Goal: Transaction & Acquisition: Purchase product/service

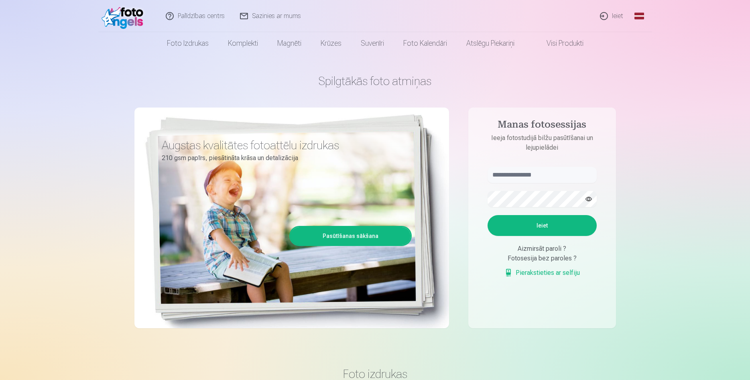
click at [619, 14] on link "Ieiet" at bounding box center [612, 16] width 39 height 32
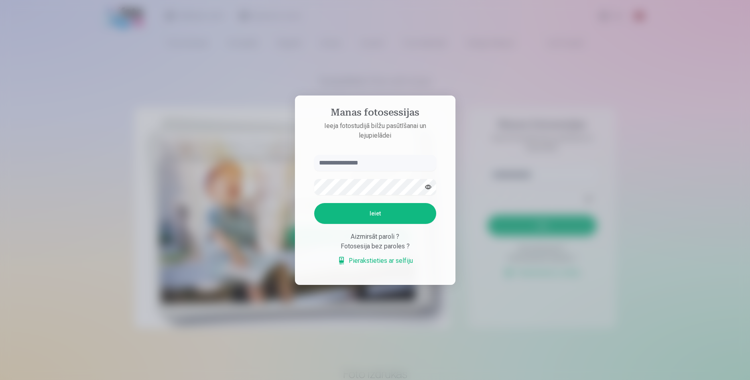
click at [360, 162] on input "text" at bounding box center [375, 163] width 122 height 16
type input "**********"
click at [337, 213] on button "Ieiet" at bounding box center [375, 213] width 122 height 21
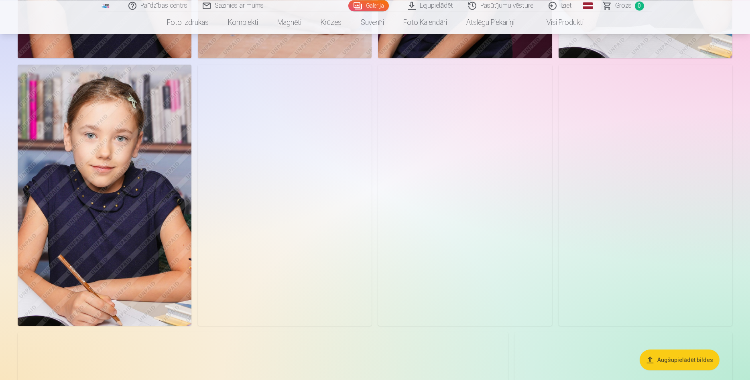
scroll to position [369, 0]
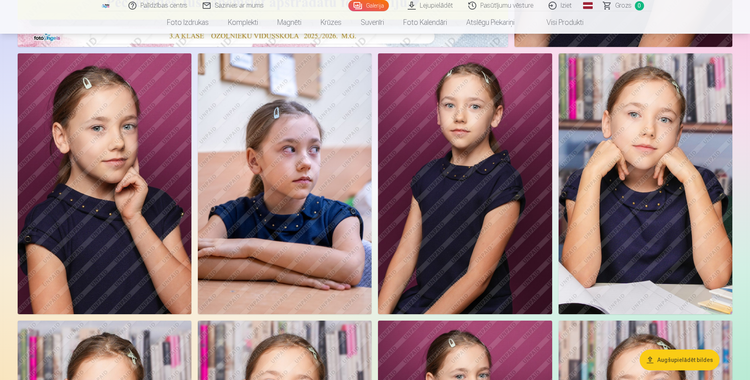
click at [296, 247] on img at bounding box center [285, 183] width 174 height 261
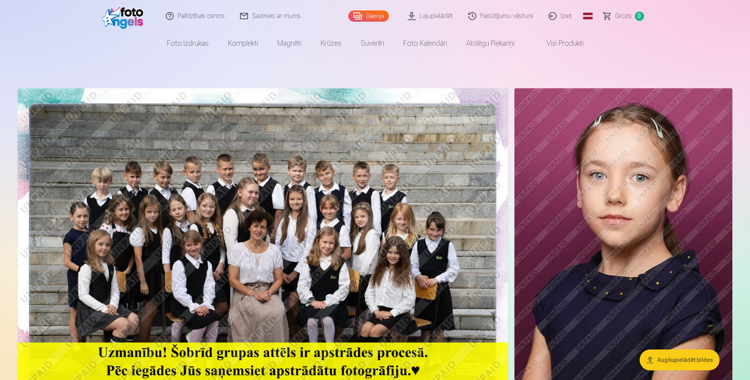
click at [313, 256] on img at bounding box center [263, 251] width 491 height 327
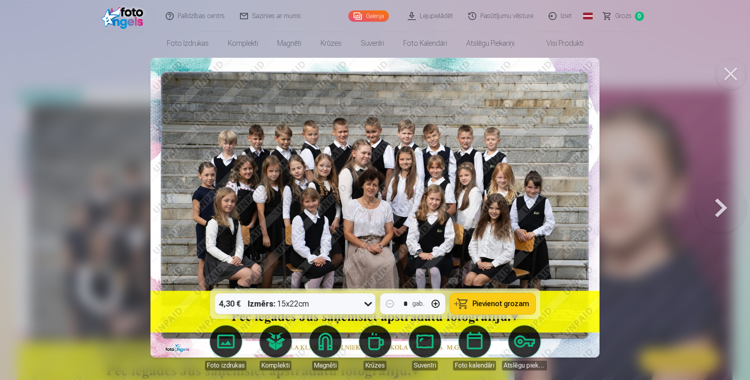
click at [731, 71] on button at bounding box center [731, 74] width 32 height 32
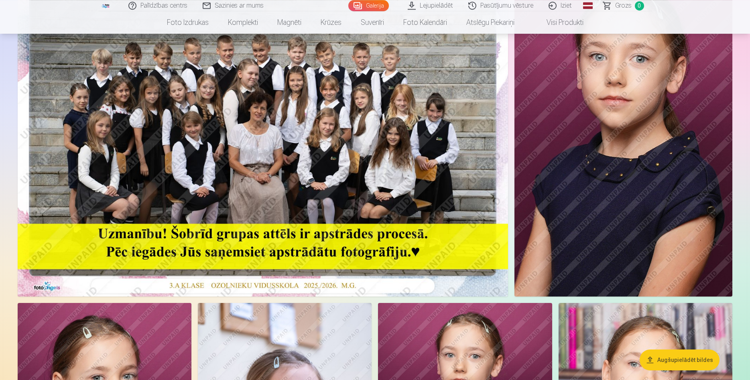
scroll to position [123, 0]
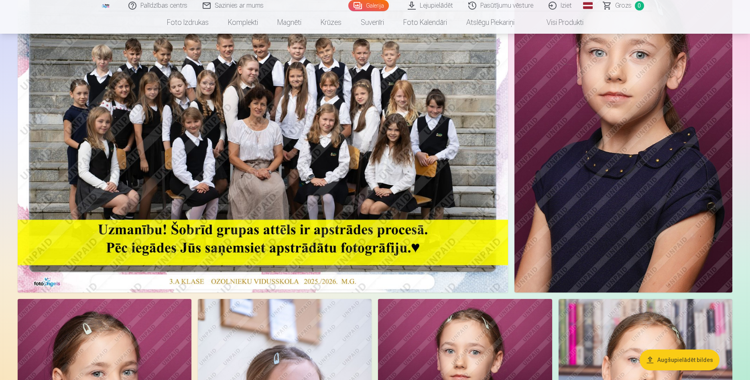
click at [680, 360] on button "Augšupielādēt bildes" at bounding box center [680, 360] width 80 height 21
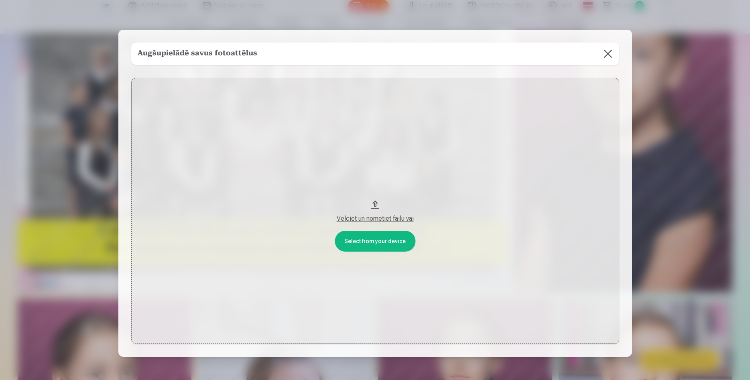
click at [609, 54] on button at bounding box center [608, 54] width 22 height 22
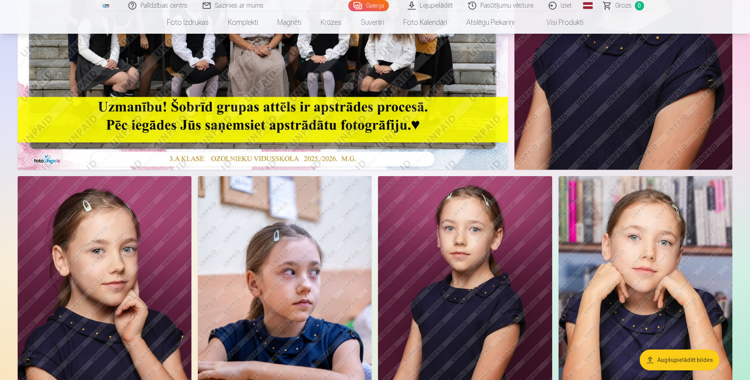
scroll to position [0, 0]
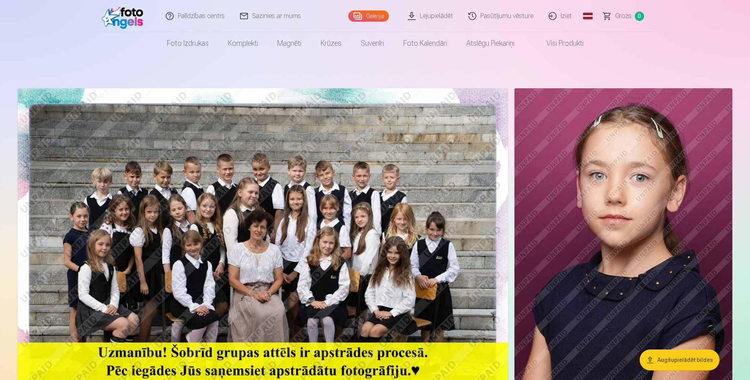
click at [366, 13] on link "Galerija" at bounding box center [368, 15] width 41 height 11
click at [660, 49] on nav "Foto izdrukas Augstas kvalitātes fotoattēlu izdrukas 210 gsm papīrs, piesātināt…" at bounding box center [375, 43] width 750 height 22
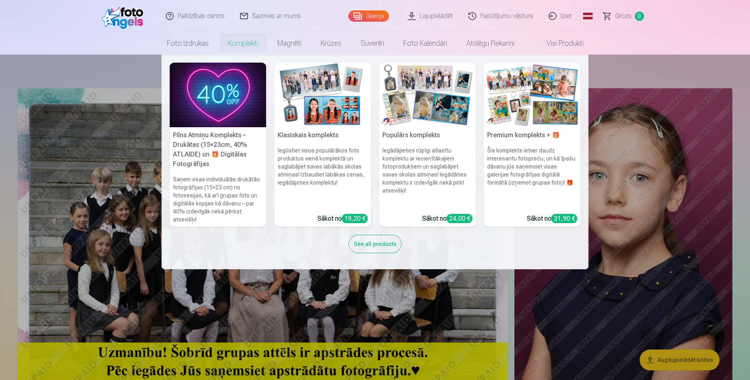
click at [385, 247] on div "See all products" at bounding box center [375, 244] width 53 height 18
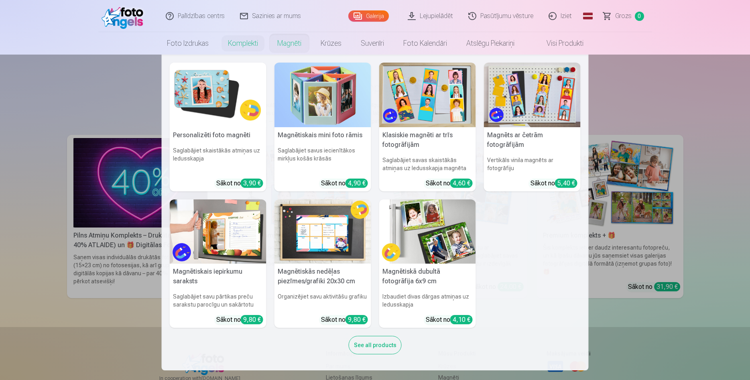
click at [295, 43] on link "Magnēti" at bounding box center [289, 43] width 43 height 22
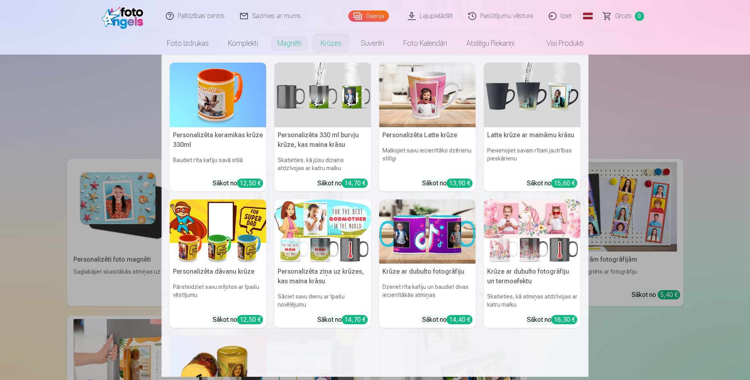
click at [335, 47] on link "Krūzes" at bounding box center [331, 43] width 40 height 22
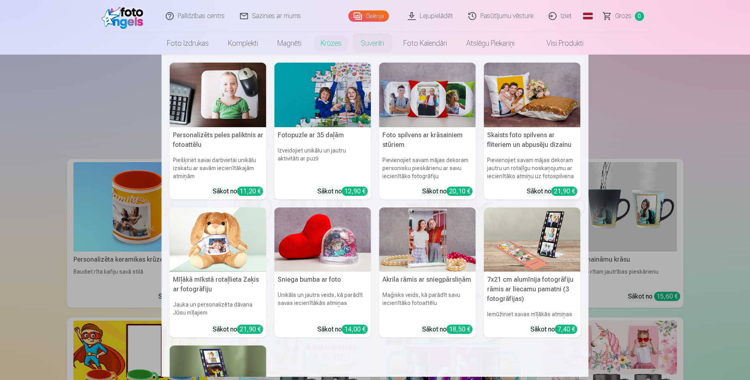
click at [371, 41] on link "Suvenīri" at bounding box center [372, 43] width 43 height 22
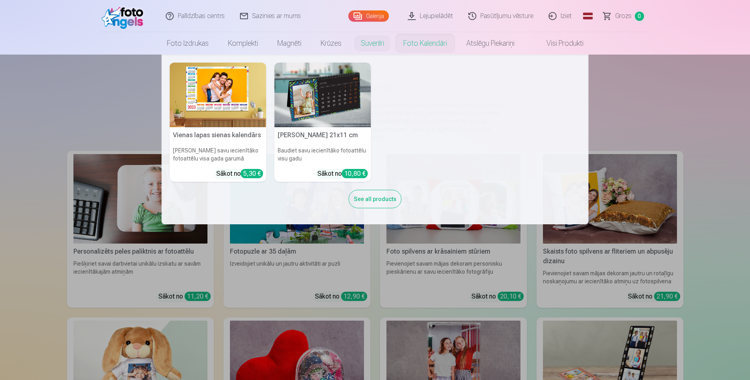
click at [423, 46] on link "Foto kalendāri" at bounding box center [425, 43] width 63 height 22
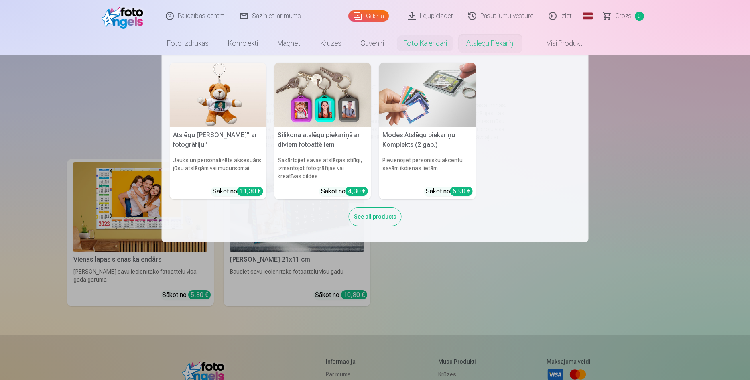
click at [477, 47] on link "Atslēgu piekariņi" at bounding box center [490, 43] width 67 height 22
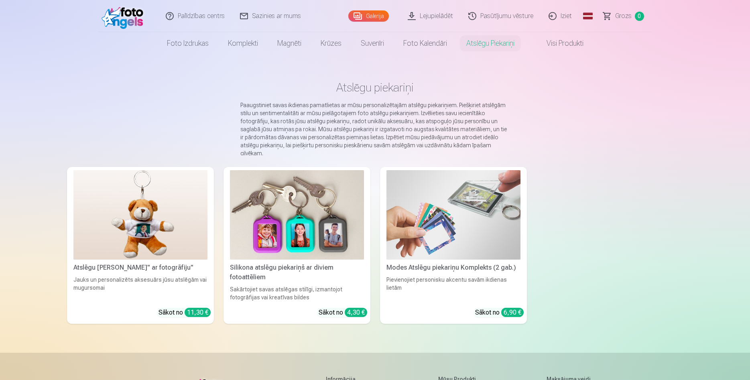
click at [559, 48] on link "Visi produkti" at bounding box center [558, 43] width 69 height 22
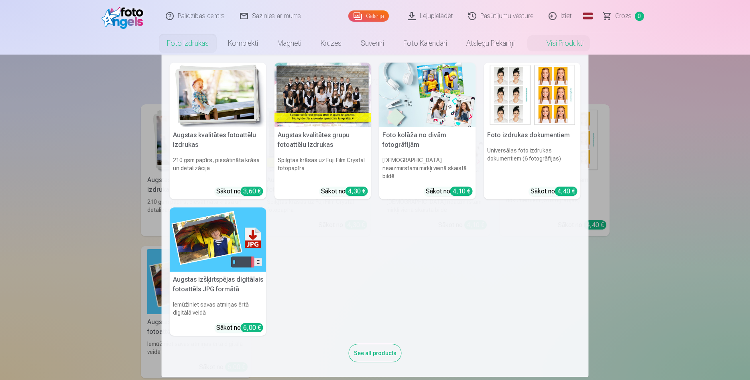
click at [187, 43] on link "Foto izdrukas" at bounding box center [187, 43] width 61 height 22
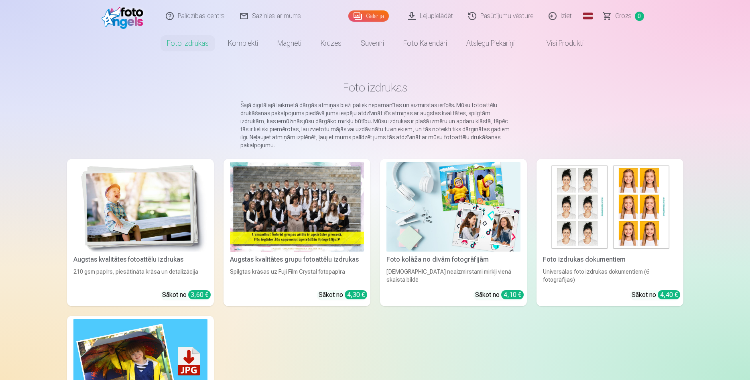
click at [161, 225] on img at bounding box center [140, 207] width 134 height 90
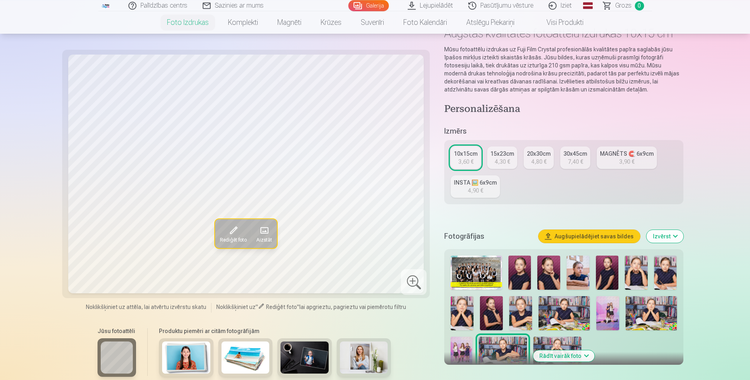
scroll to position [123, 0]
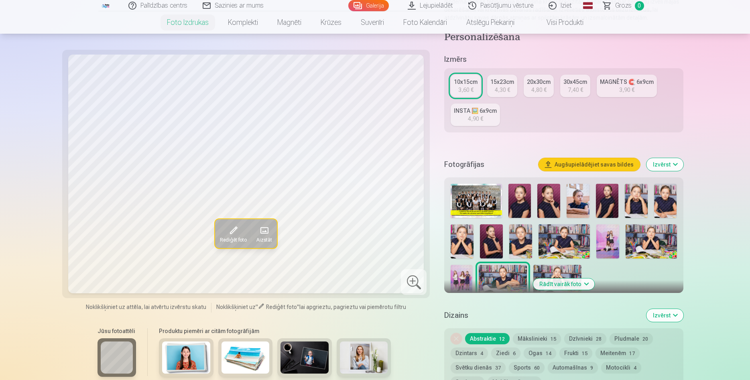
click at [475, 209] on img at bounding box center [476, 201] width 51 height 34
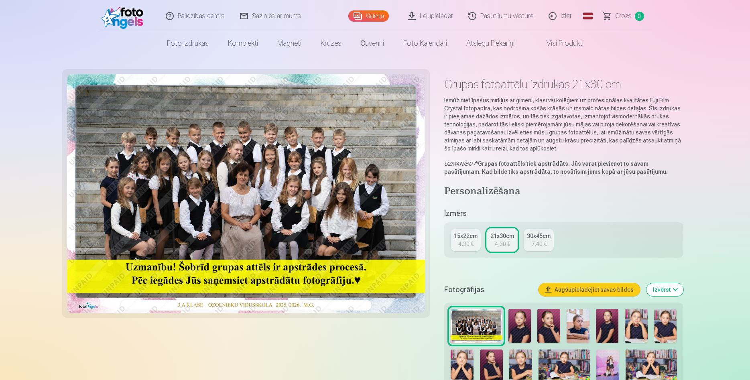
click at [524, 322] on img at bounding box center [520, 326] width 23 height 34
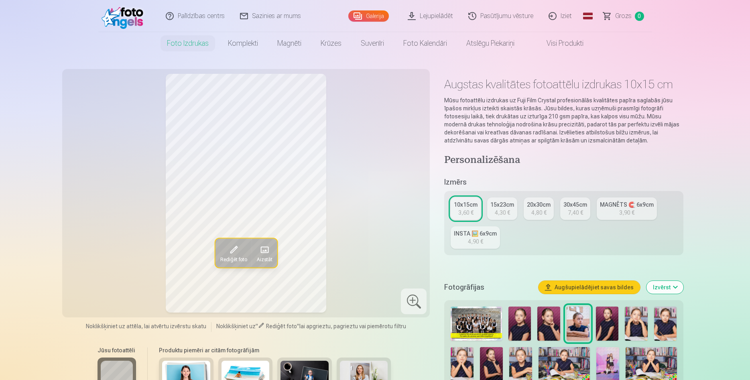
click at [523, 322] on img at bounding box center [520, 324] width 23 height 34
click at [548, 324] on img at bounding box center [549, 324] width 23 height 34
click at [586, 324] on img at bounding box center [578, 324] width 23 height 34
click at [608, 324] on img at bounding box center [607, 324] width 23 height 34
click at [633, 324] on img at bounding box center [636, 324] width 23 height 34
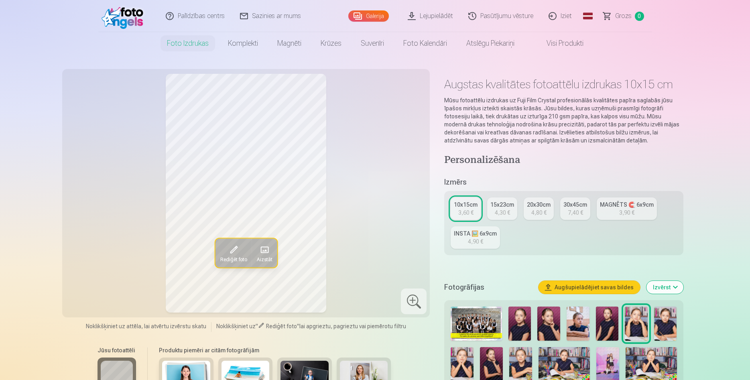
click at [666, 324] on img at bounding box center [665, 324] width 23 height 34
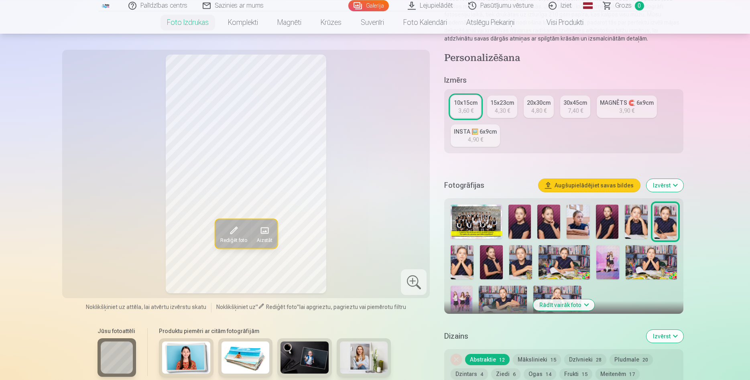
scroll to position [123, 0]
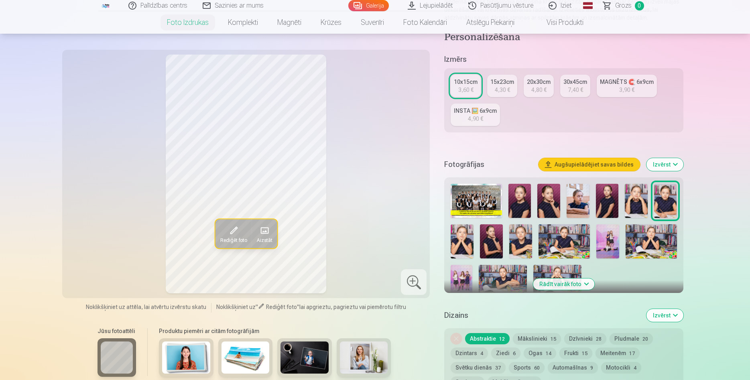
click at [458, 246] on img at bounding box center [462, 241] width 23 height 34
click at [495, 246] on img at bounding box center [491, 241] width 23 height 34
click at [524, 243] on img at bounding box center [520, 241] width 23 height 34
click at [569, 242] on img at bounding box center [564, 241] width 51 height 34
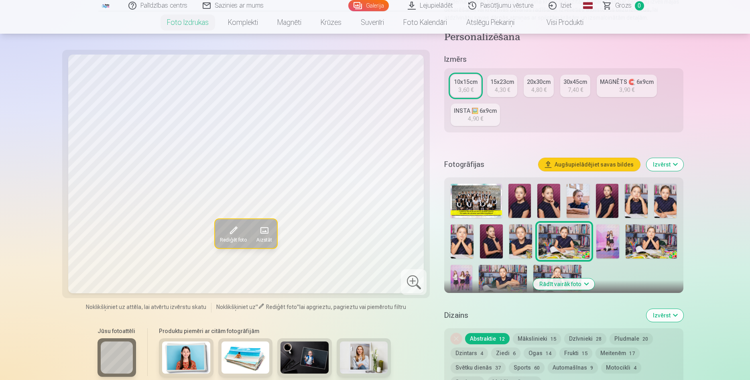
click at [619, 238] on img at bounding box center [608, 241] width 23 height 34
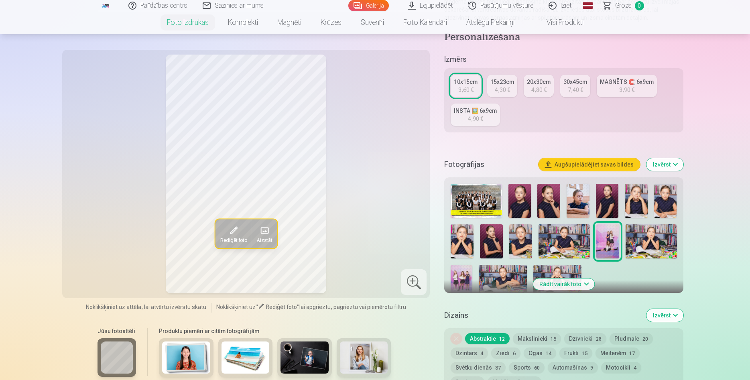
click at [653, 238] on img at bounding box center [651, 241] width 51 height 34
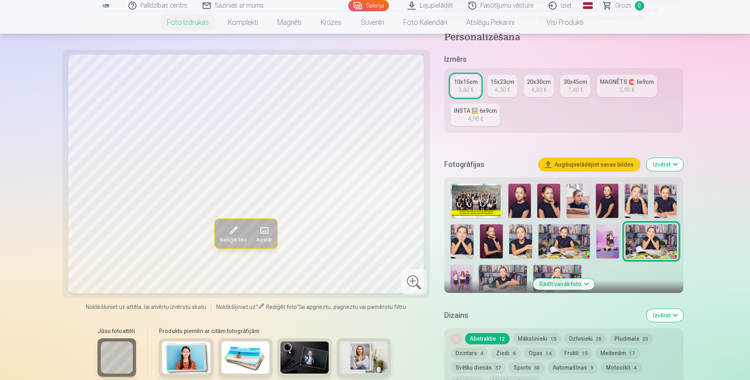
click at [468, 275] on img at bounding box center [461, 281] width 21 height 32
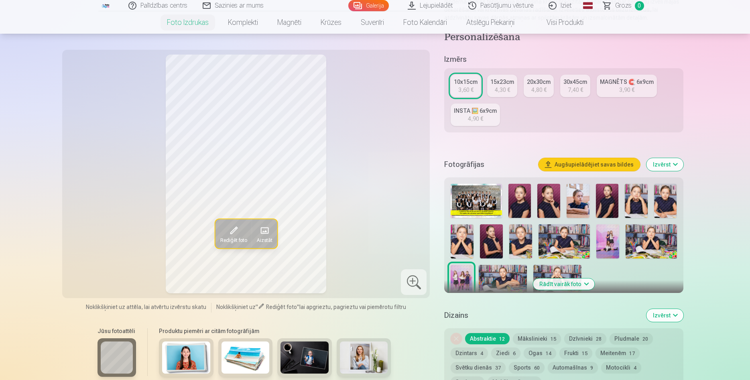
click at [513, 274] on img at bounding box center [503, 281] width 48 height 32
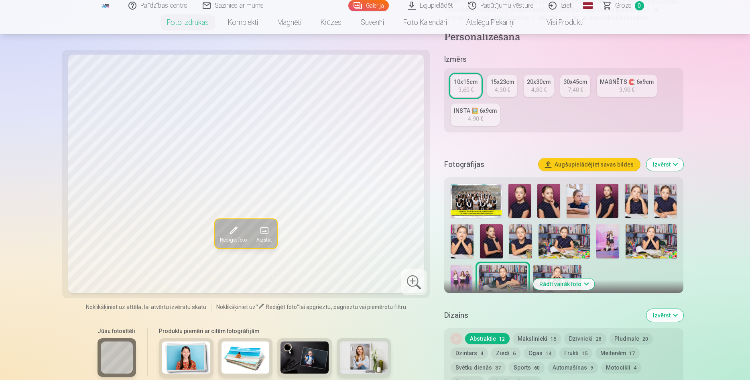
click at [549, 270] on img at bounding box center [558, 281] width 48 height 32
